Goal: Navigation & Orientation: Find specific page/section

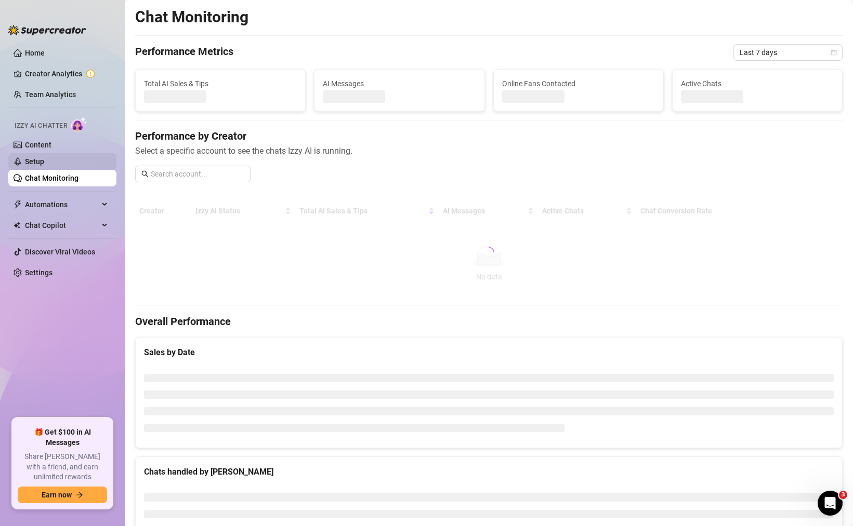
click at [44, 166] on link "Setup" at bounding box center [34, 161] width 19 height 8
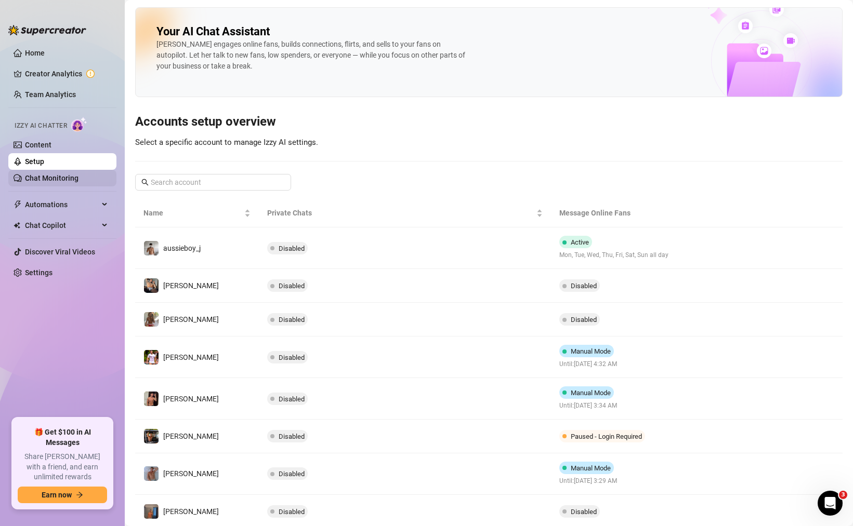
click at [63, 180] on link "Chat Monitoring" at bounding box center [52, 178] width 54 height 8
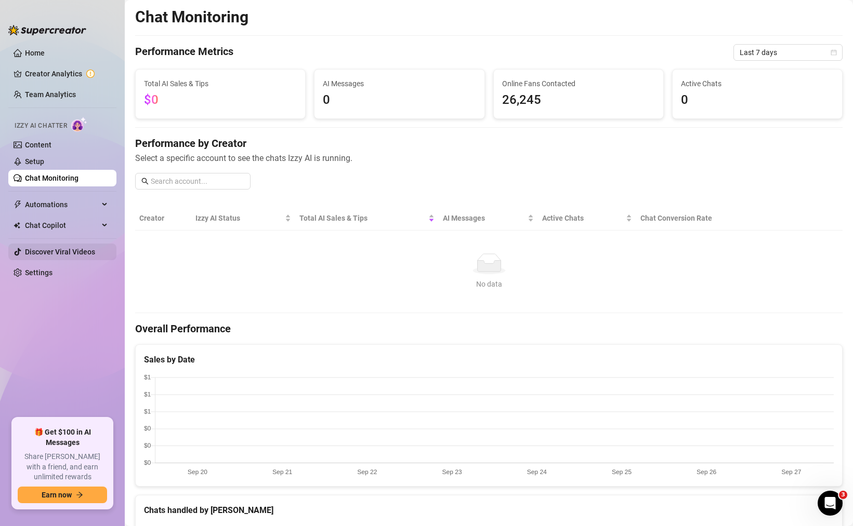
click at [64, 249] on link "Discover Viral Videos" at bounding box center [60, 252] width 70 height 8
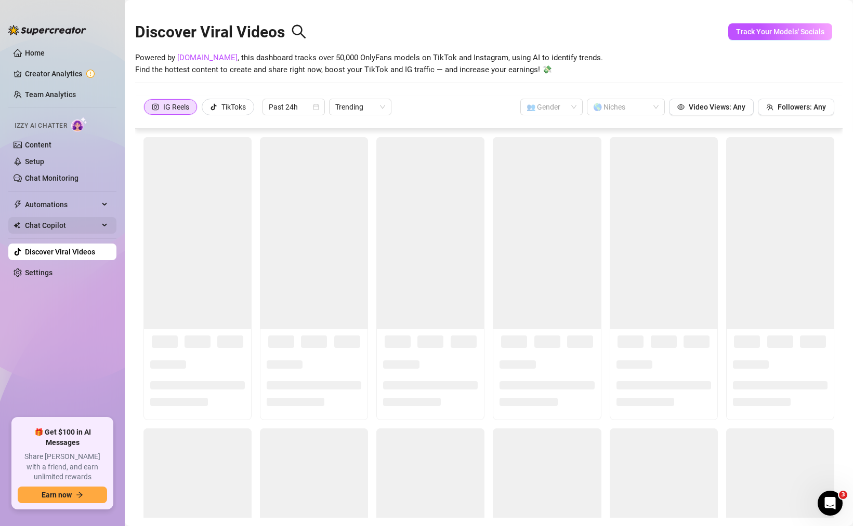
click at [75, 233] on span "Chat Copilot" at bounding box center [62, 225] width 74 height 17
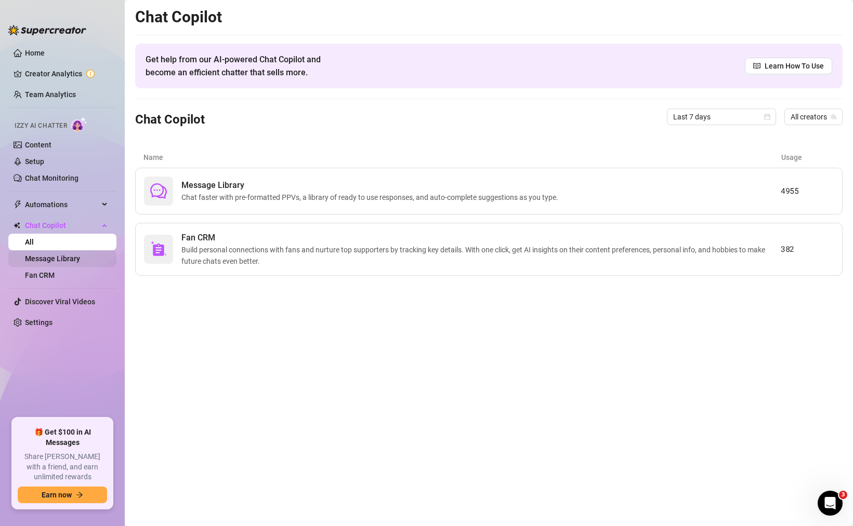
click at [59, 258] on link "Message Library" at bounding box center [52, 259] width 55 height 8
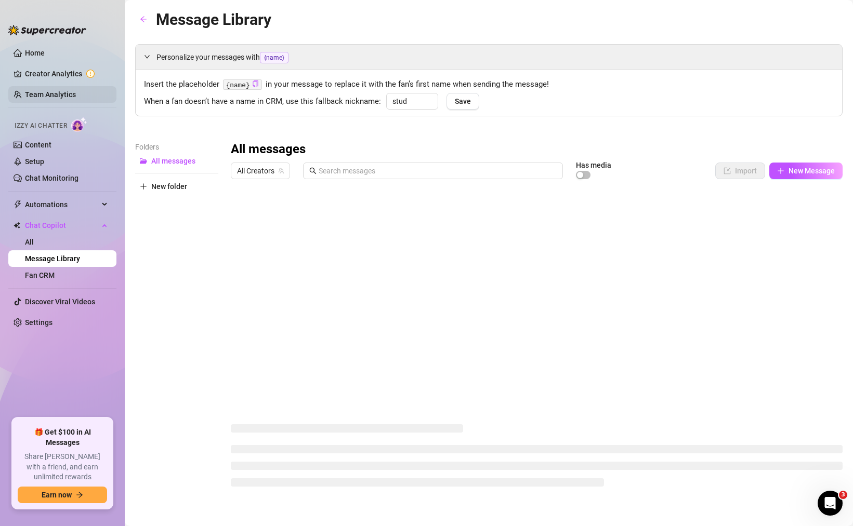
click at [76, 99] on link "Team Analytics" at bounding box center [50, 94] width 51 height 8
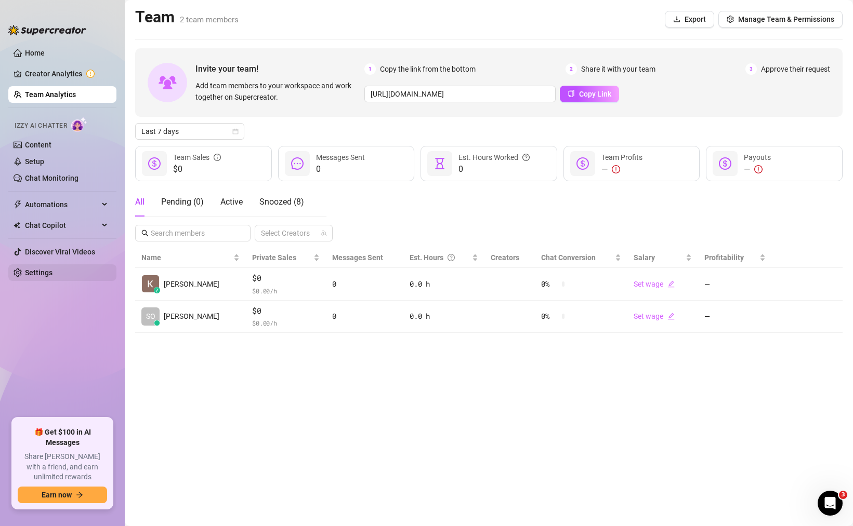
click at [52, 269] on link "Settings" at bounding box center [39, 273] width 28 height 8
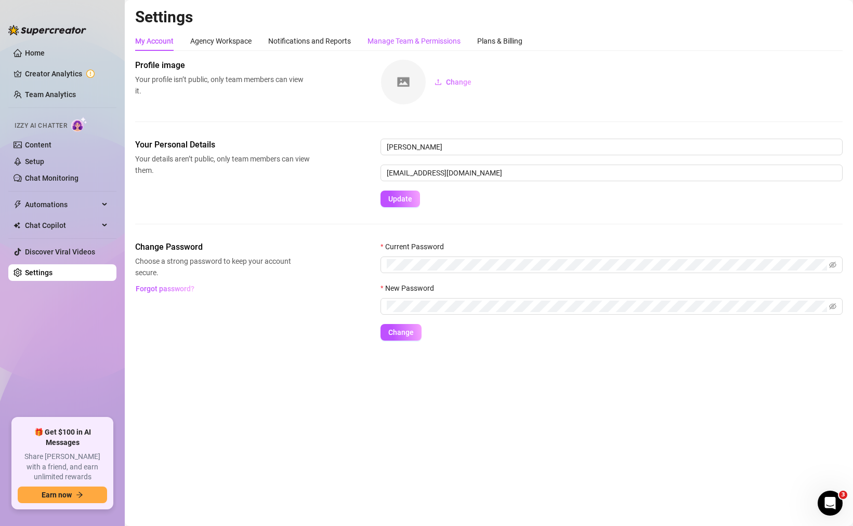
click at [379, 39] on div "Manage Team & Permissions" at bounding box center [413, 40] width 93 height 11
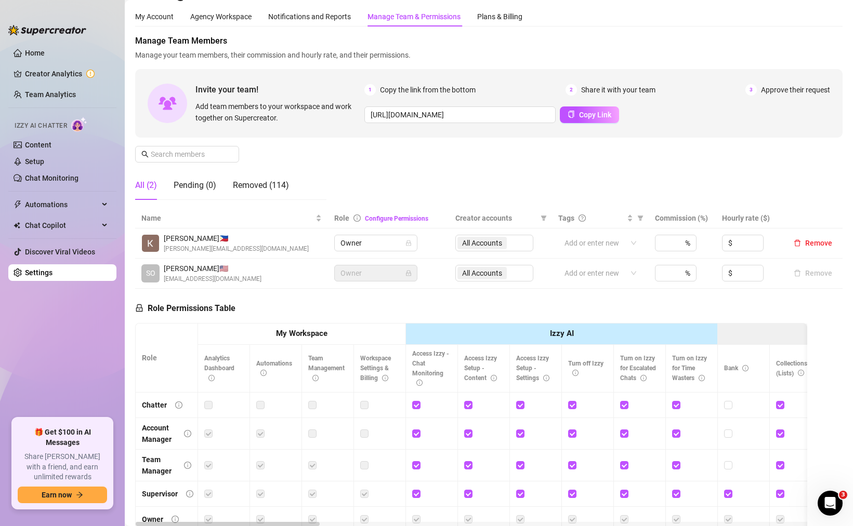
scroll to position [44, 0]
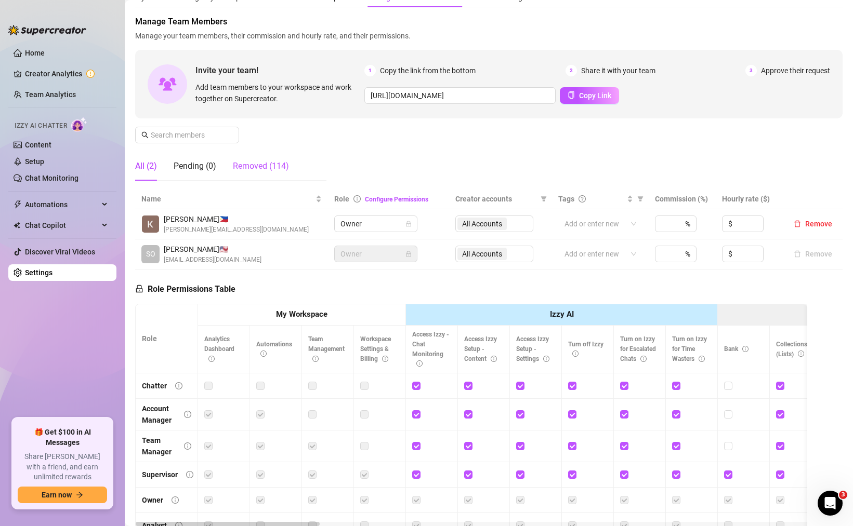
click at [263, 164] on div "Removed (114)" at bounding box center [261, 166] width 56 height 12
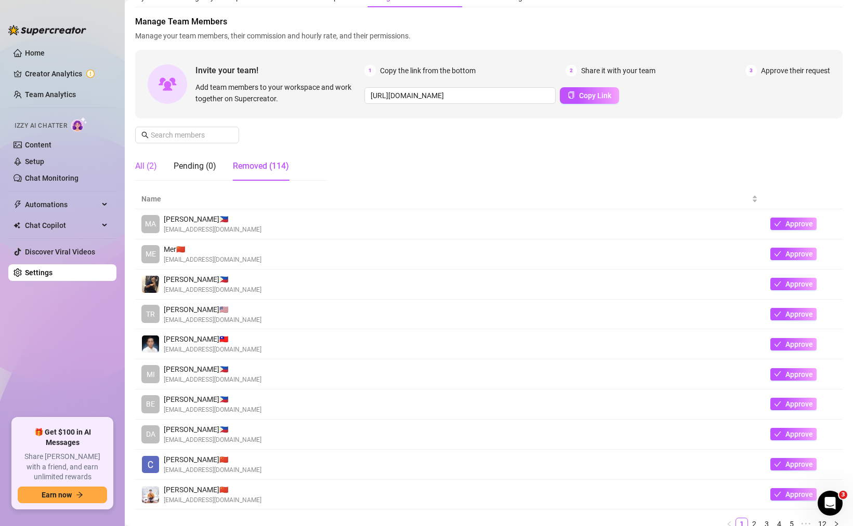
click at [153, 164] on div "All (2)" at bounding box center [146, 166] width 22 height 12
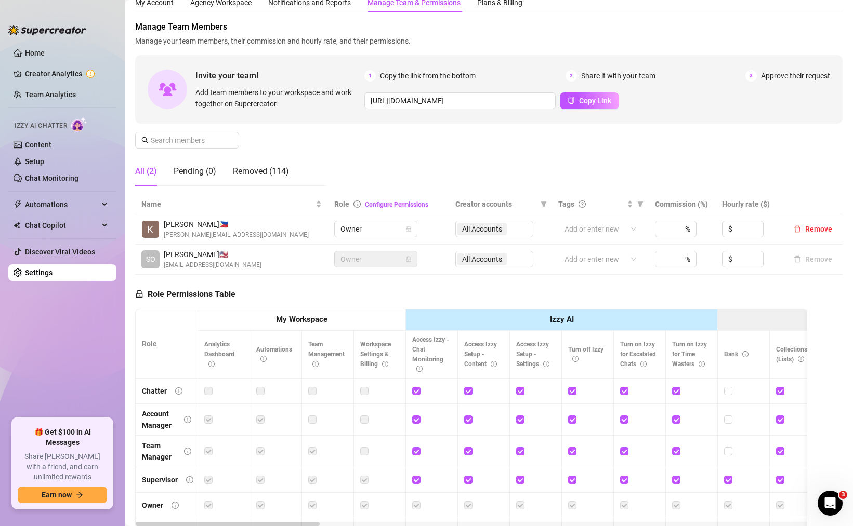
scroll to position [30, 0]
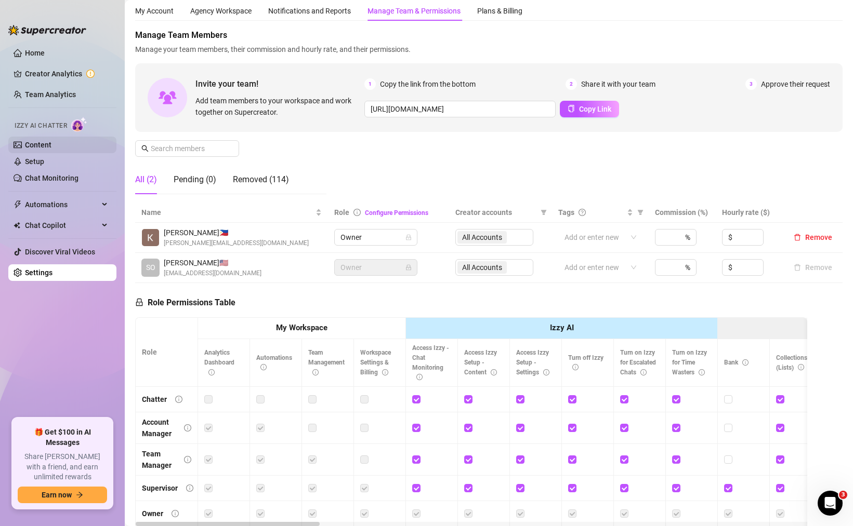
click at [51, 149] on link "Content" at bounding box center [38, 145] width 27 height 8
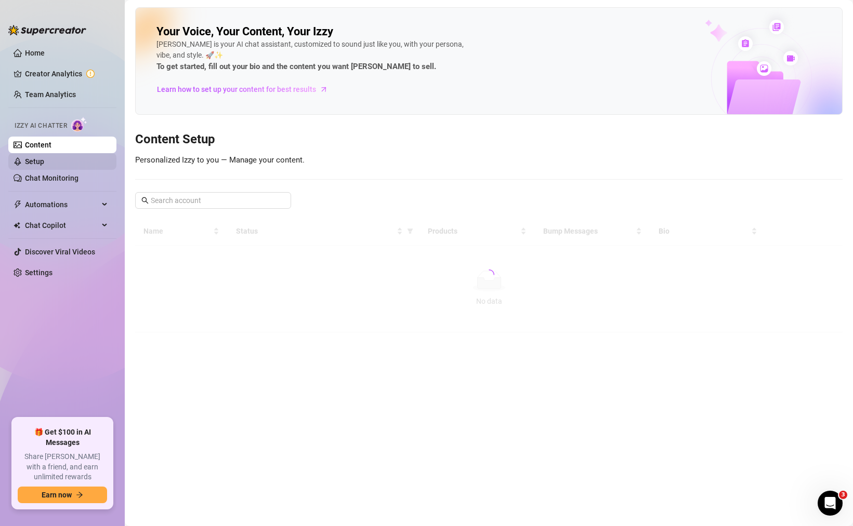
click at [44, 165] on link "Setup" at bounding box center [34, 161] width 19 height 8
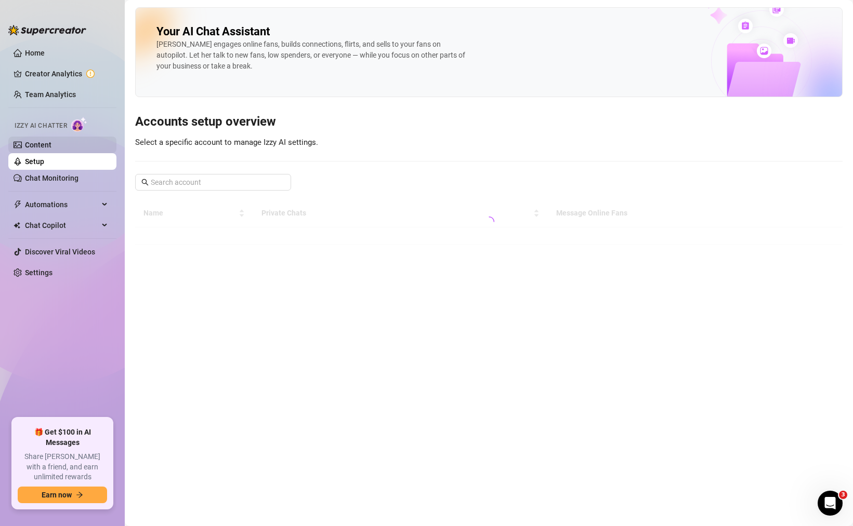
click at [51, 149] on link "Content" at bounding box center [38, 145] width 27 height 8
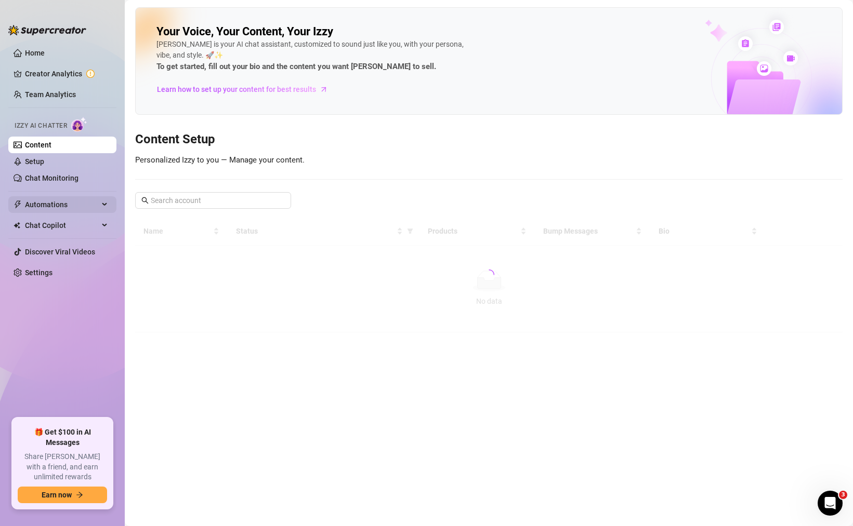
click at [49, 203] on span "Automations" at bounding box center [62, 204] width 74 height 17
